Goal: Task Accomplishment & Management: Use online tool/utility

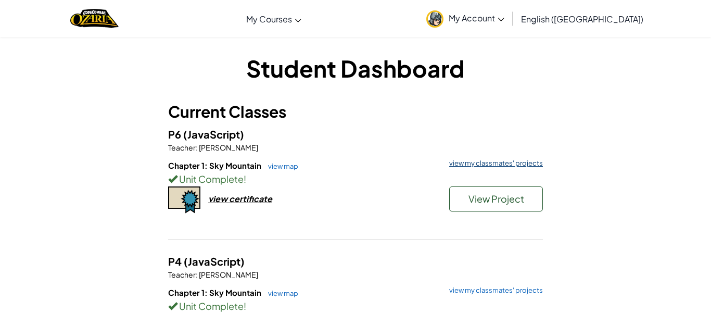
click at [507, 161] on link "view my classmates' projects" at bounding box center [493, 163] width 99 height 7
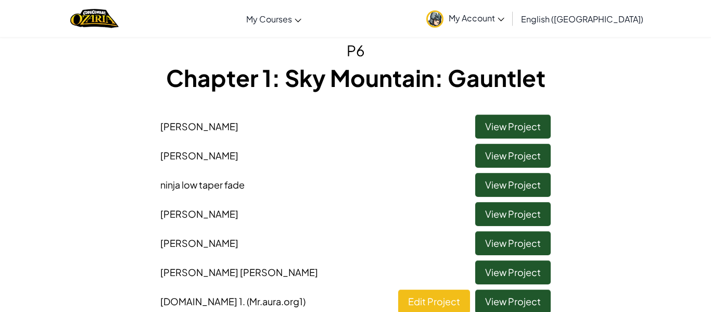
scroll to position [37, 0]
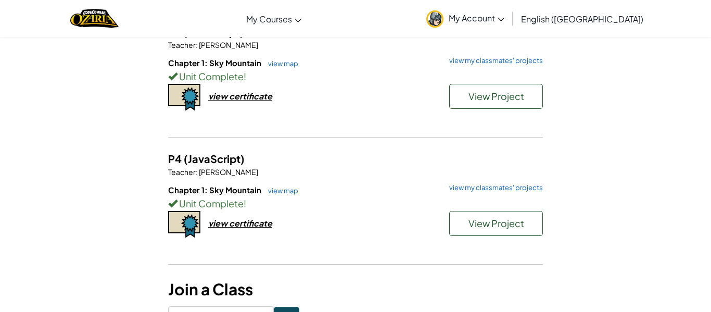
scroll to position [103, 0]
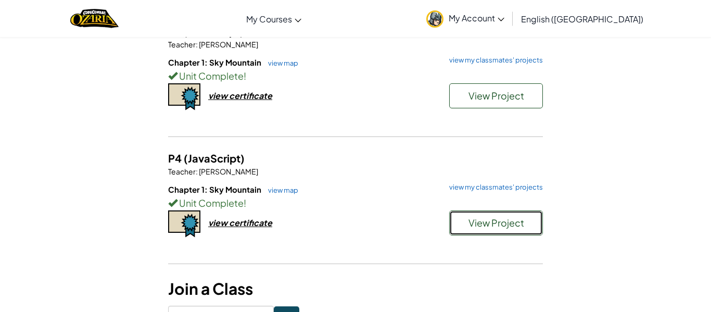
click at [471, 226] on span "View Project" at bounding box center [496, 222] width 56 height 12
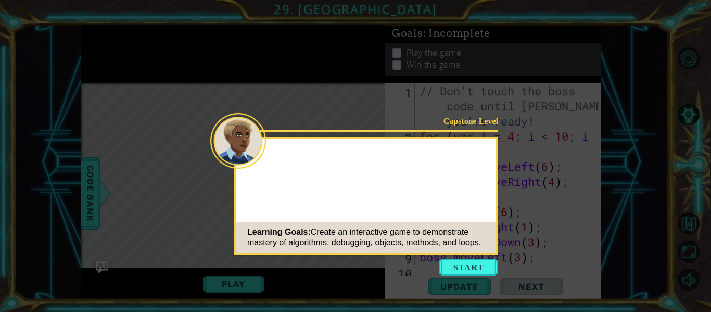
click at [463, 261] on button "Start" at bounding box center [468, 267] width 59 height 17
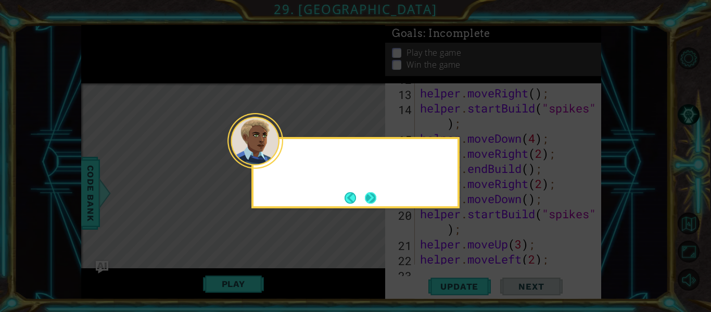
click at [376, 197] on button "Next" at bounding box center [370, 197] width 11 height 11
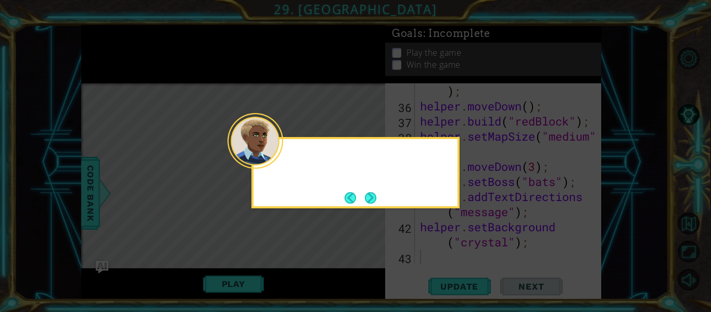
scroll to position [604, 0]
click at [366, 193] on button "Next" at bounding box center [370, 197] width 11 height 11
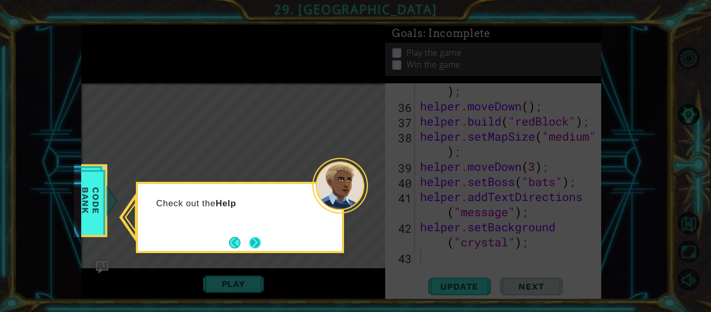
click at [249, 237] on button "Next" at bounding box center [254, 242] width 11 height 11
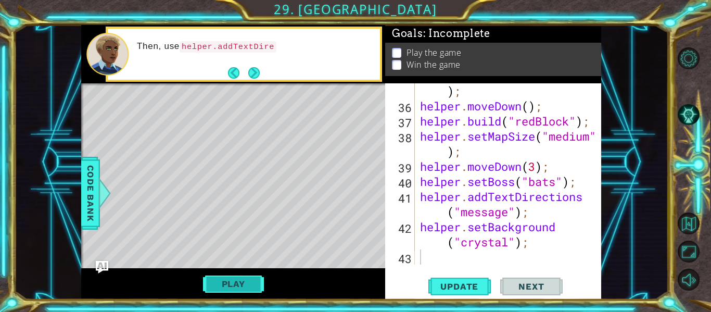
click at [241, 292] on button "Play" at bounding box center [233, 284] width 61 height 20
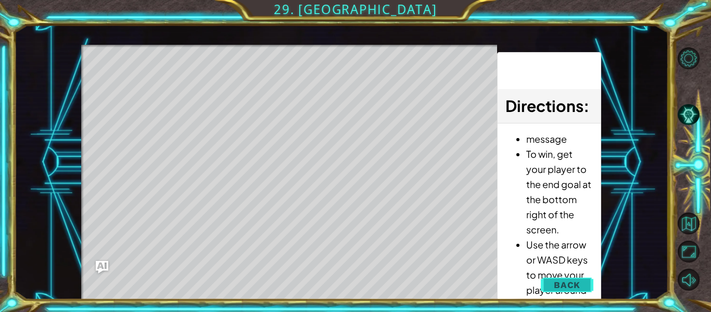
click at [552, 287] on button "Back" at bounding box center [567, 284] width 53 height 21
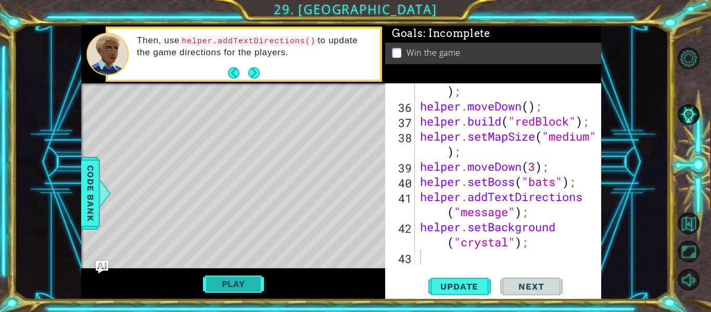
click at [248, 278] on button "Play" at bounding box center [233, 284] width 61 height 20
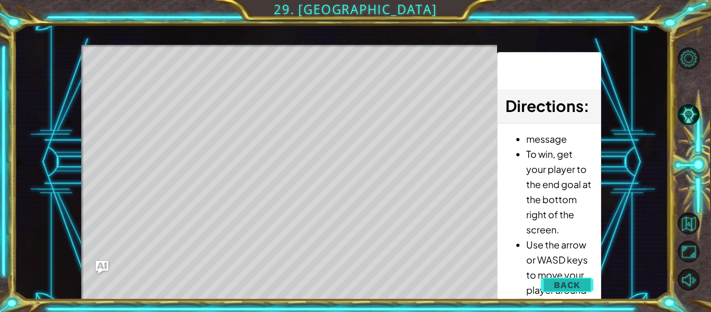
click at [567, 286] on span "Back" at bounding box center [567, 284] width 27 height 10
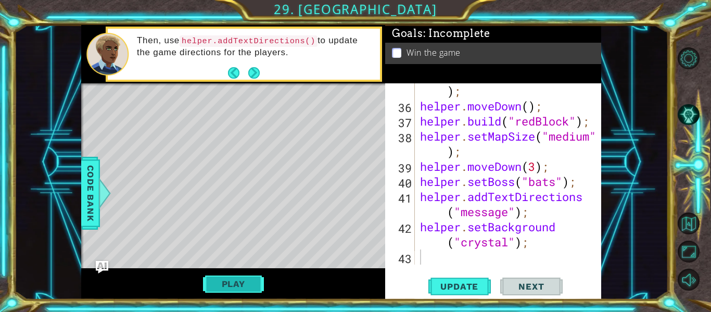
click at [237, 288] on button "Play" at bounding box center [233, 284] width 61 height 20
click at [211, 289] on button "Play" at bounding box center [233, 284] width 61 height 20
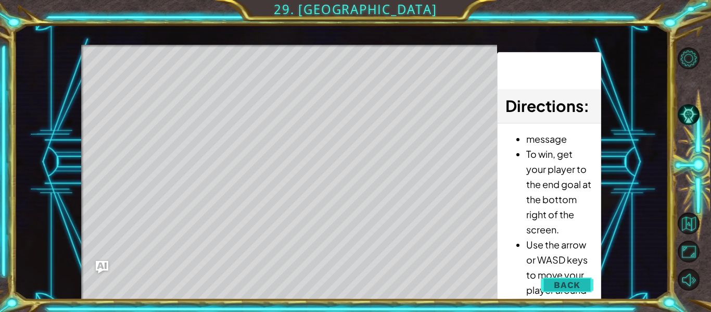
click at [553, 283] on button "Back" at bounding box center [567, 284] width 53 height 21
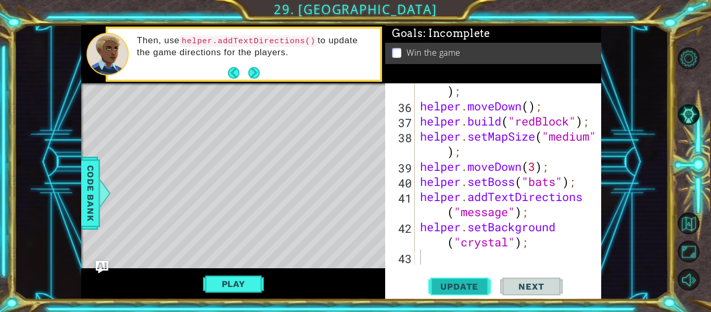
click at [449, 288] on span "Update" at bounding box center [459, 286] width 59 height 10
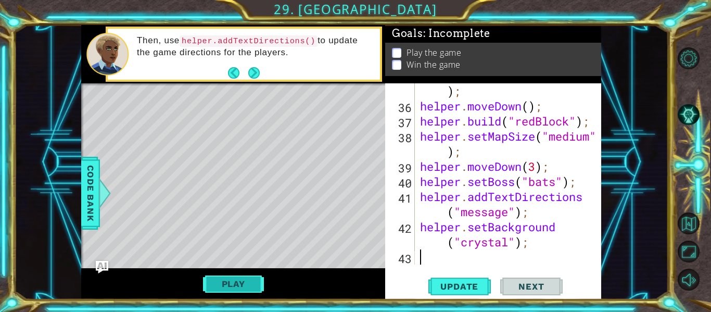
click at [222, 285] on button "Play" at bounding box center [233, 284] width 61 height 20
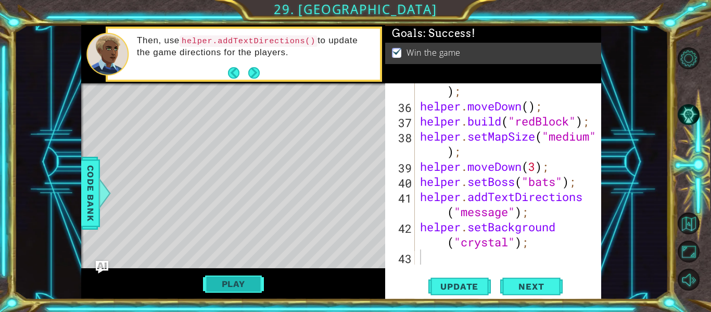
click at [210, 285] on button "Play" at bounding box center [233, 284] width 61 height 20
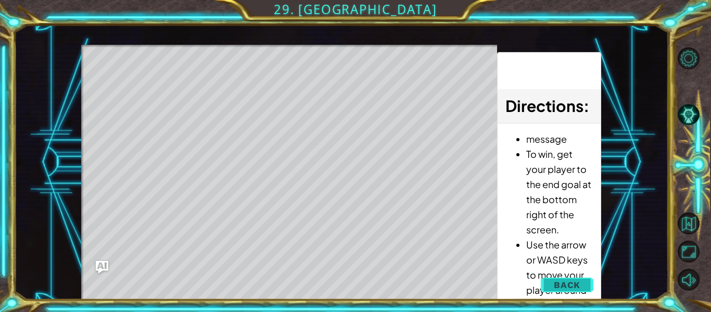
click at [567, 287] on span "Back" at bounding box center [567, 284] width 27 height 10
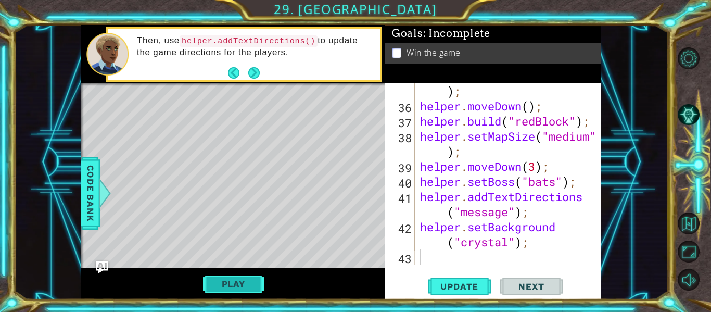
click at [260, 284] on button "Play" at bounding box center [233, 284] width 61 height 20
click at [252, 289] on button "Play" at bounding box center [233, 284] width 61 height 20
